Goal: Information Seeking & Learning: Learn about a topic

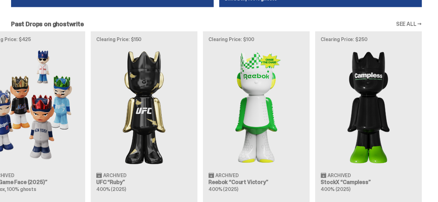
scroll to position [748, 0]
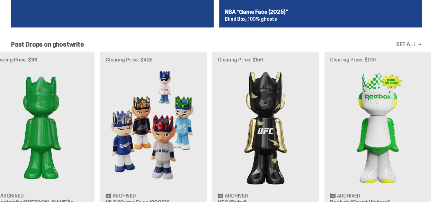
scroll to position [0, 263]
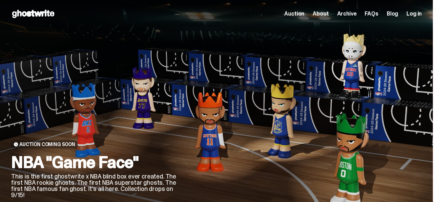
click at [294, 17] on span "Auction" at bounding box center [294, 14] width 20 height 6
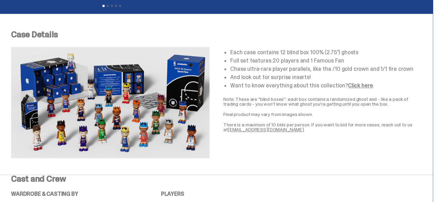
scroll to position [265, 0]
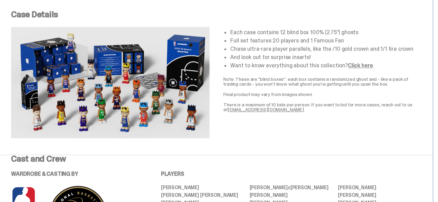
click at [350, 67] on link "Click here" at bounding box center [360, 65] width 25 height 7
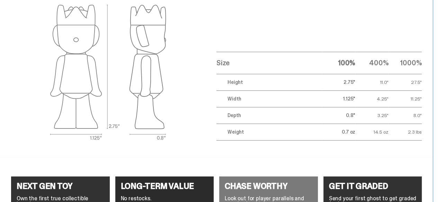
scroll to position [2523, 0]
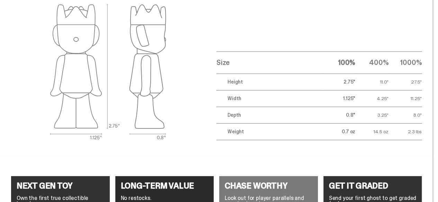
click at [368, 177] on div "GET IT GRADED Send your first ghost to get graded for free." at bounding box center [372, 198] width 99 height 42
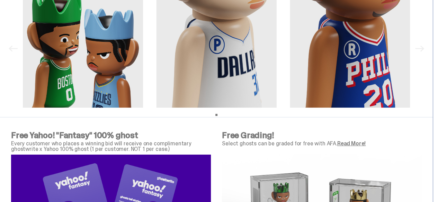
scroll to position [2210, 0]
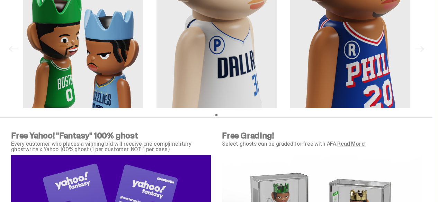
click at [347, 141] on link "Read More!" at bounding box center [351, 144] width 28 height 7
